Goal: Navigation & Orientation: Find specific page/section

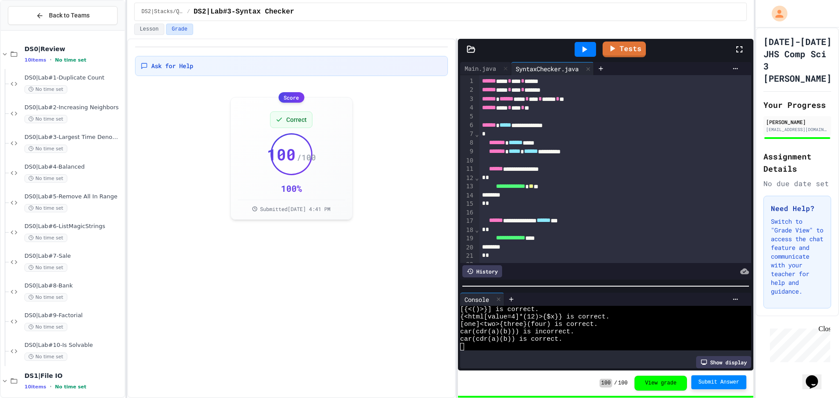
scroll to position [22, 0]
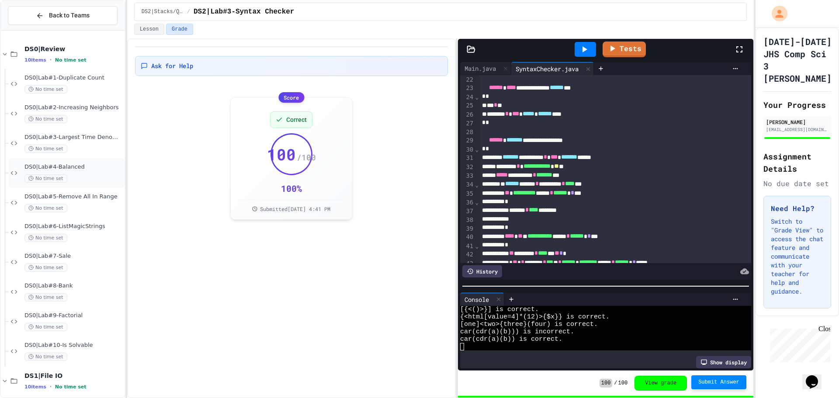
click at [62, 167] on span "DS0|Lab#4-Balanced" at bounding box center [73, 166] width 98 height 7
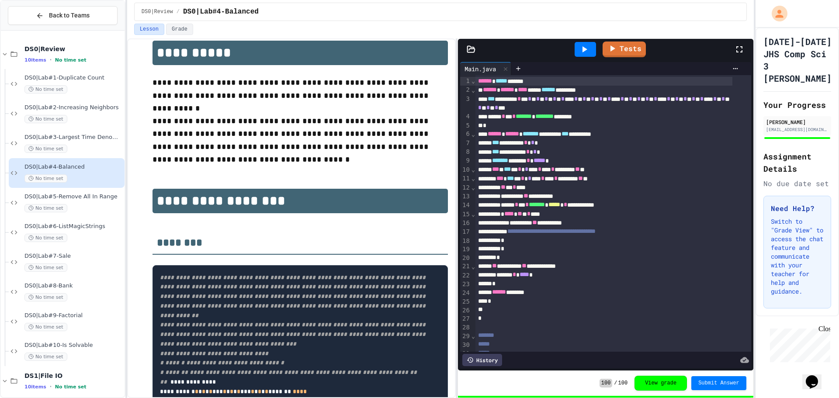
scroll to position [111, 0]
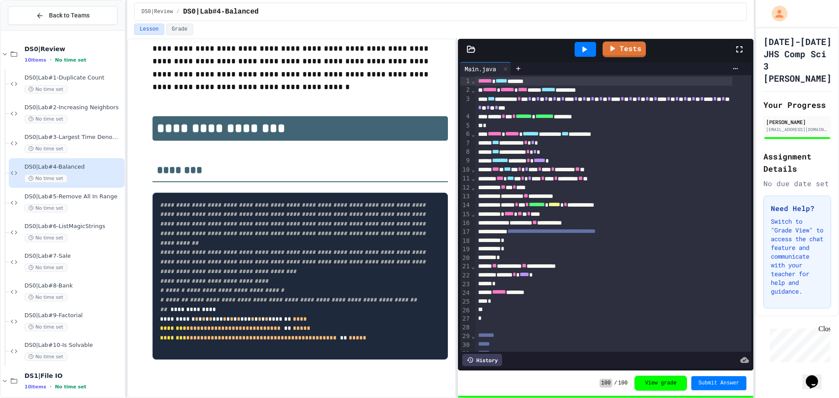
click at [154, 243] on pre "**********" at bounding box center [300, 276] width 295 height 167
click at [50, 198] on span "DS0|Lab#5-Remove All In Range" at bounding box center [73, 196] width 98 height 7
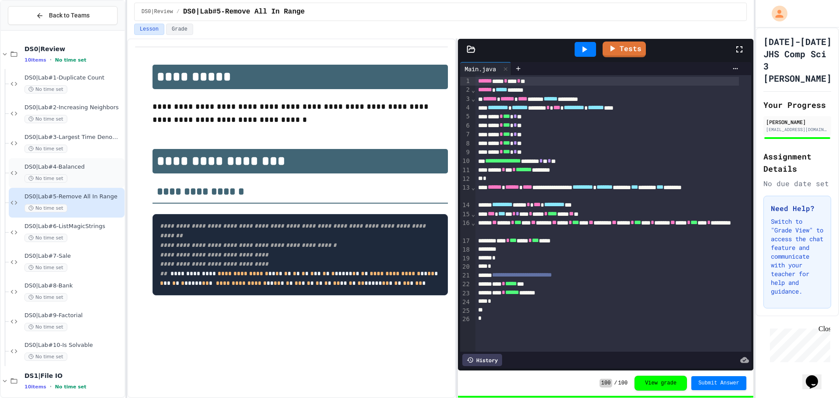
click at [48, 163] on span "DS0|Lab#4-Balanced" at bounding box center [73, 166] width 98 height 7
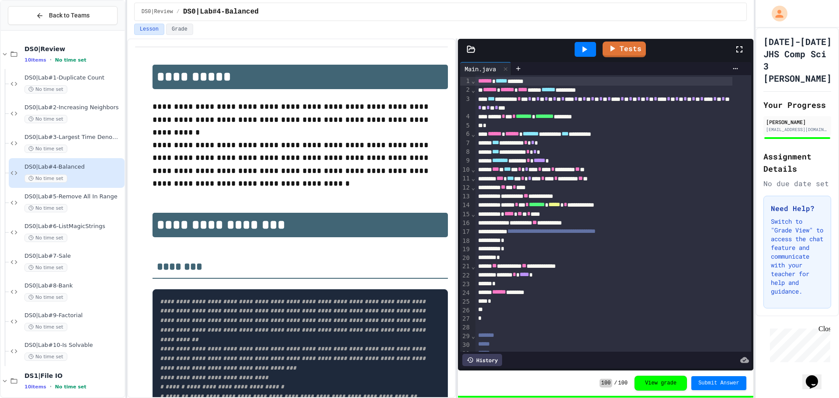
click at [581, 48] on icon at bounding box center [584, 49] width 10 height 10
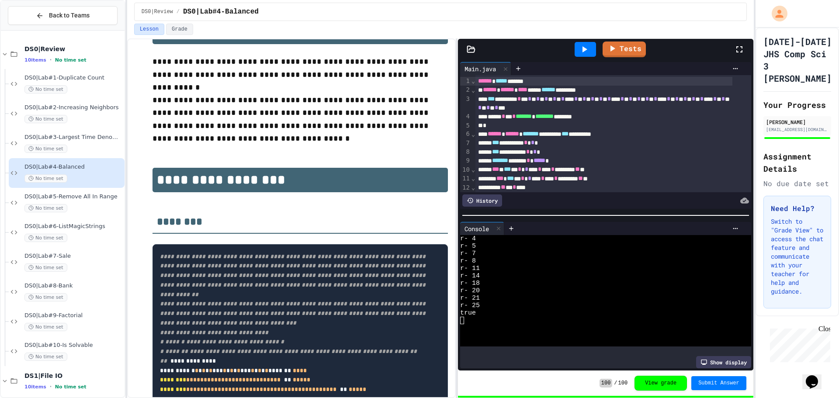
scroll to position [111, 0]
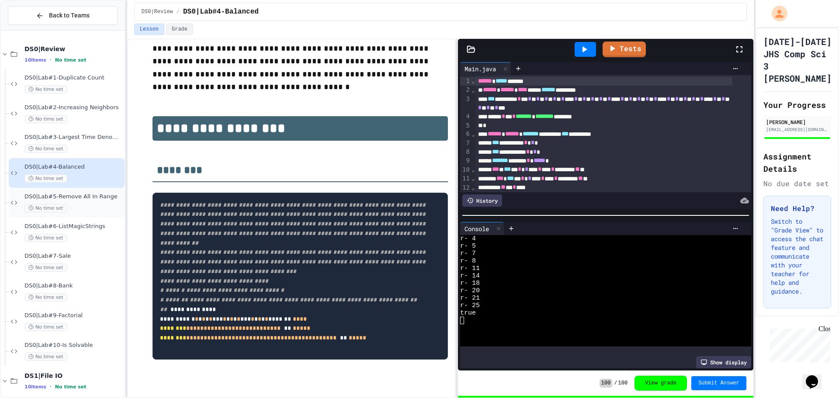
click at [58, 199] on span "DS0|Lab#5-Remove All In Range" at bounding box center [73, 196] width 98 height 7
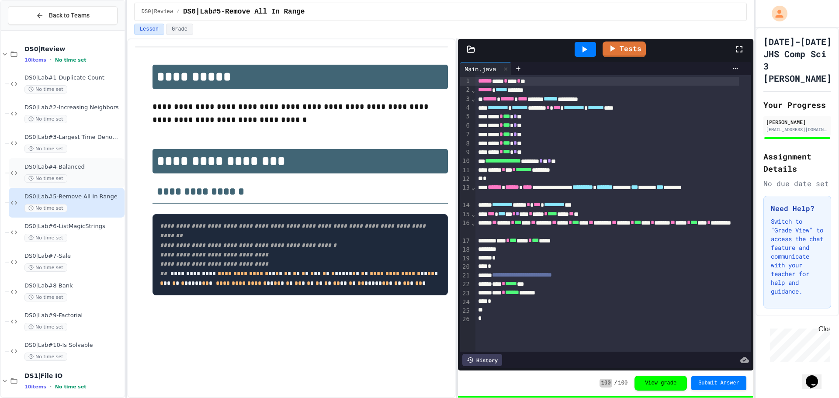
click at [65, 172] on div "DS0|Lab#4-Balanced No time set" at bounding box center [73, 172] width 98 height 19
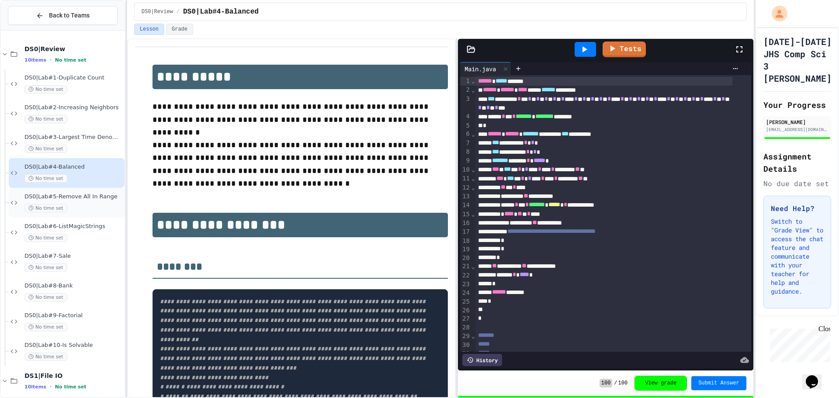
click at [56, 200] on span "DS0|Lab#5-Remove All In Range" at bounding box center [73, 196] width 98 height 7
